Goal: Check status: Check status

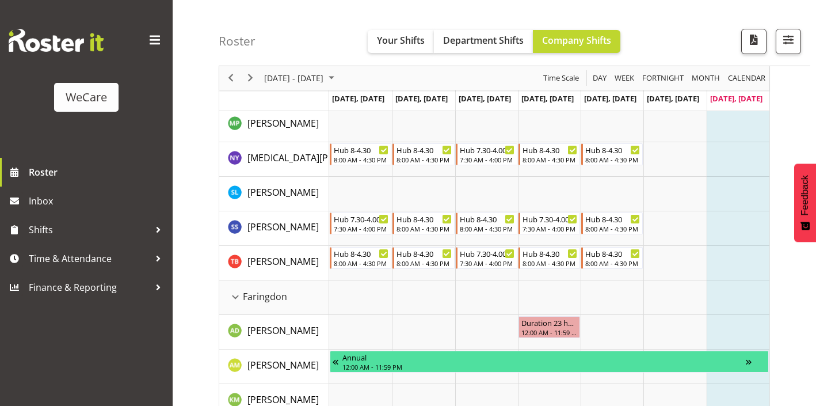
scroll to position [260, 0]
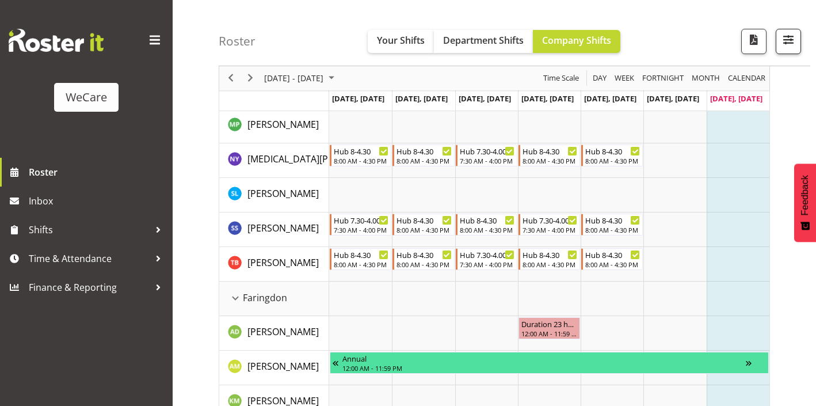
click at [792, 36] on span "button" at bounding box center [788, 39] width 15 height 15
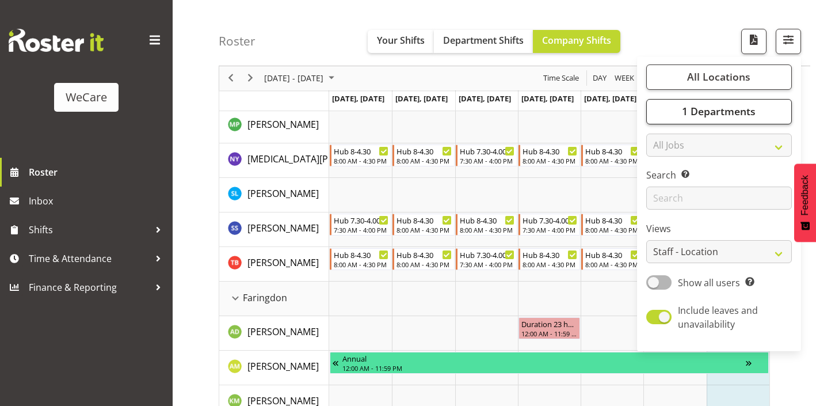
click at [738, 117] on span "1 Departments" at bounding box center [719, 112] width 74 height 14
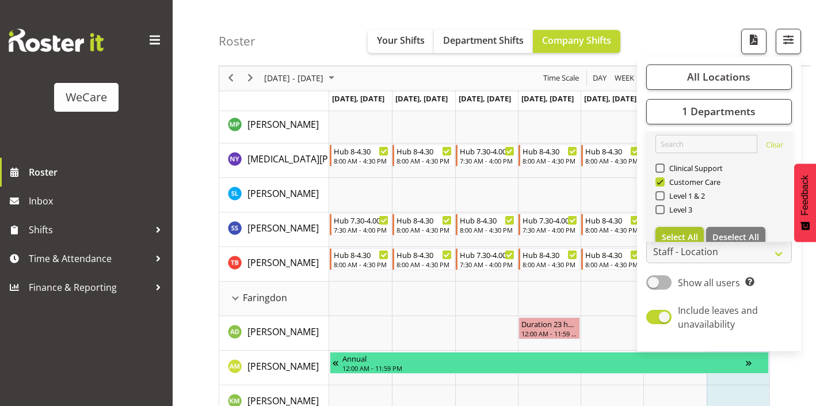
click at [679, 229] on button "Select All" at bounding box center [680, 237] width 49 height 21
checkbox input "true"
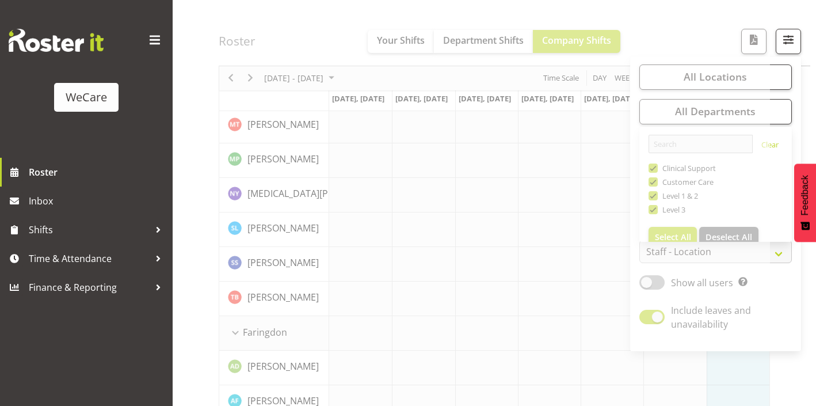
scroll to position [161, 0]
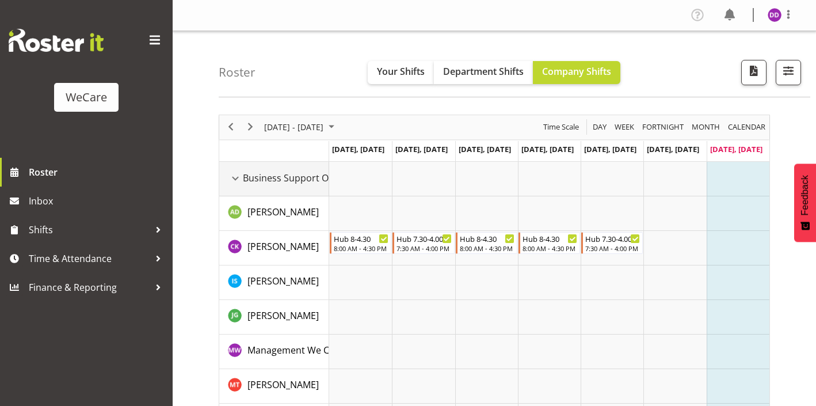
click at [234, 179] on div "Business Support Office resource" at bounding box center [235, 178] width 15 height 15
click at [236, 193] on td "Business Support Office" at bounding box center [274, 179] width 110 height 35
click at [234, 176] on div "Business Support Office resource" at bounding box center [235, 178] width 15 height 15
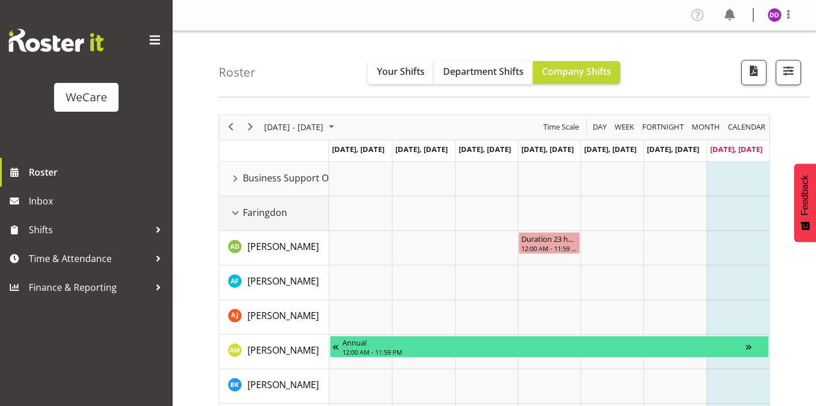
click at [245, 213] on span "Faringdon" at bounding box center [265, 213] width 44 height 14
click at [238, 211] on div "Faringdon resource" at bounding box center [235, 213] width 15 height 15
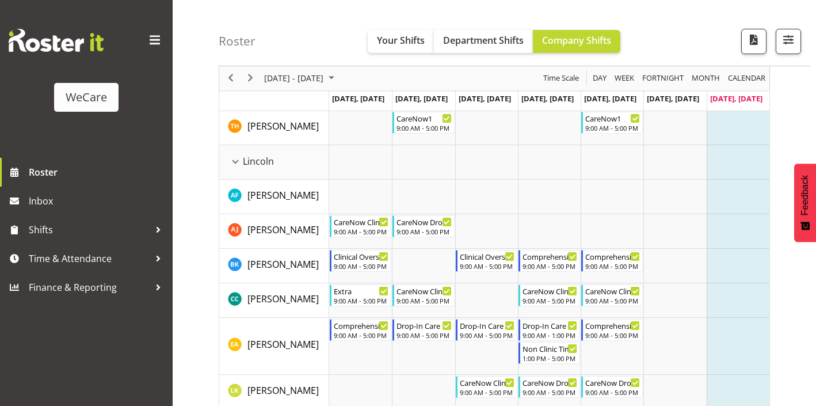
scroll to position [953, 0]
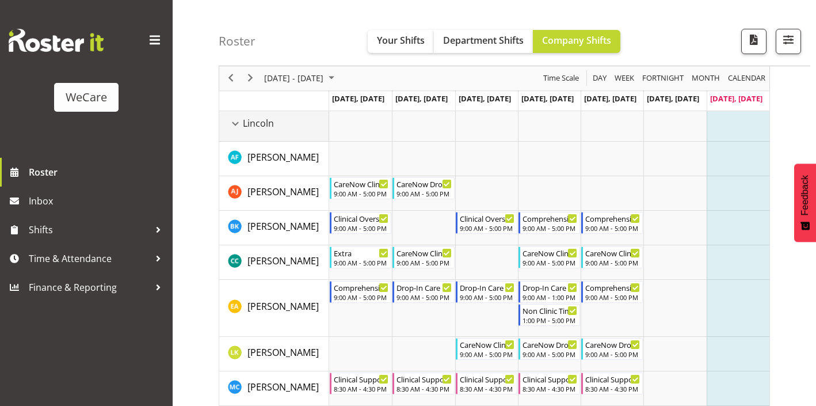
click at [240, 122] on div "Lincoln resource" at bounding box center [235, 123] width 15 height 15
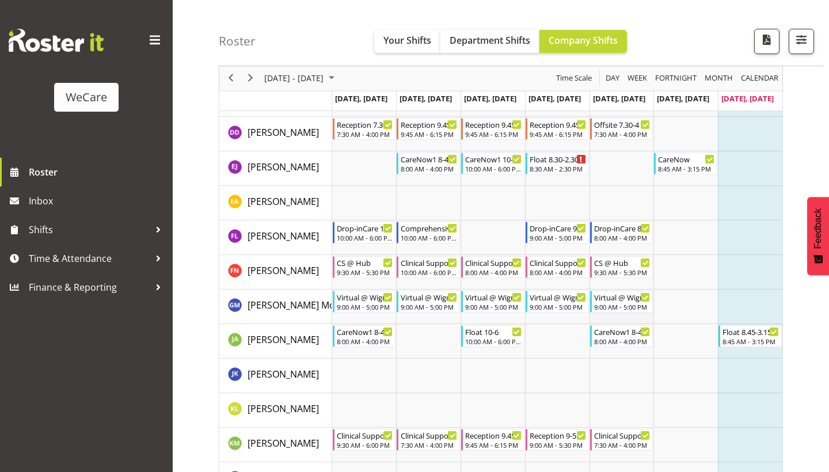
scroll to position [2038, 0]
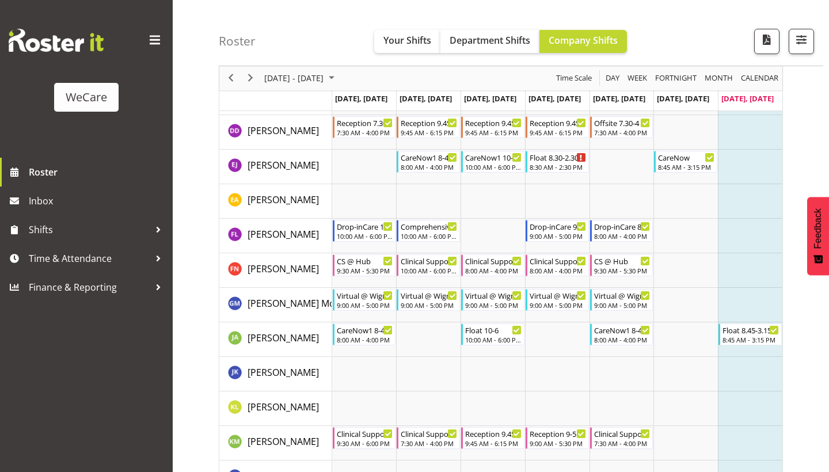
click at [730, 1] on div "Roster Your Shifts Department Shifts Company Shifts All Locations Clear Busines…" at bounding box center [521, 33] width 605 height 66
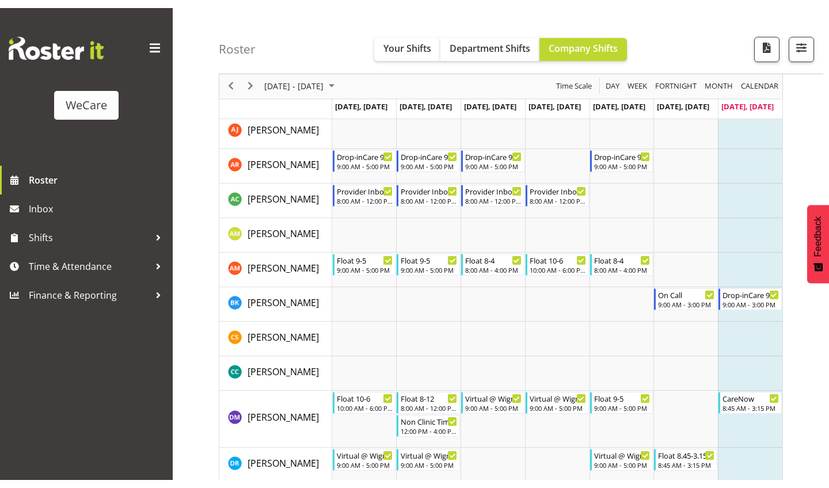
scroll to position [1680, 0]
